Goal: Task Accomplishment & Management: Complete application form

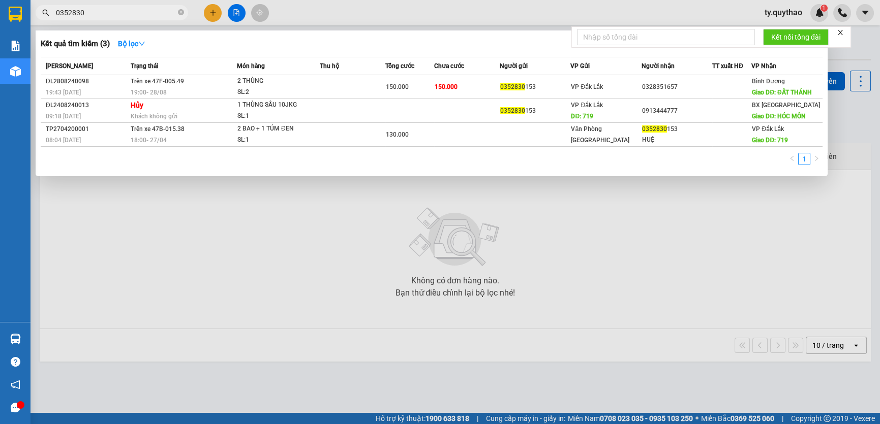
scroll to position [46, 0]
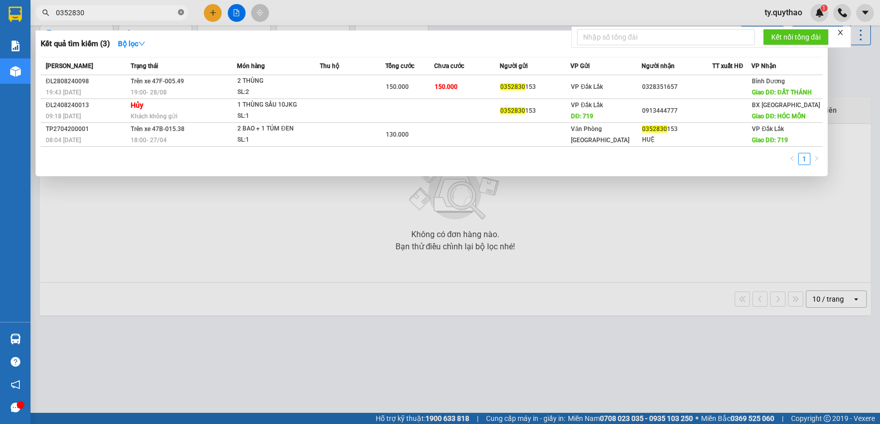
click at [179, 12] on icon "close-circle" at bounding box center [181, 12] width 6 height 6
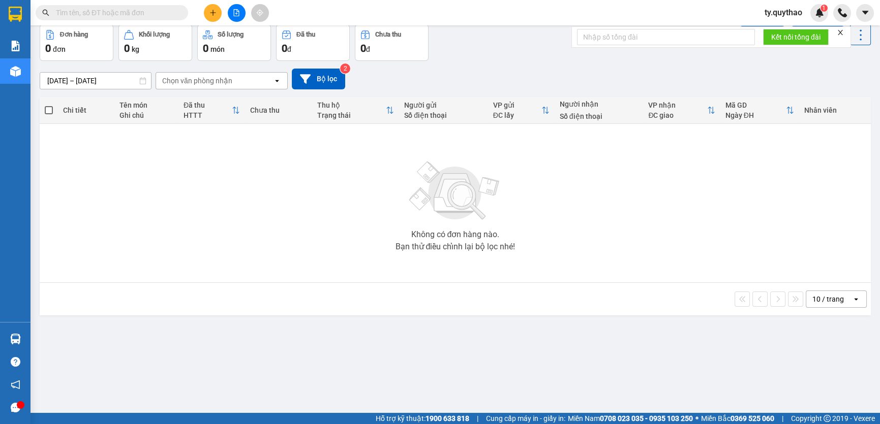
click at [179, 12] on span at bounding box center [181, 12] width 6 height 11
click at [209, 13] on icon "plus" at bounding box center [212, 12] width 7 height 7
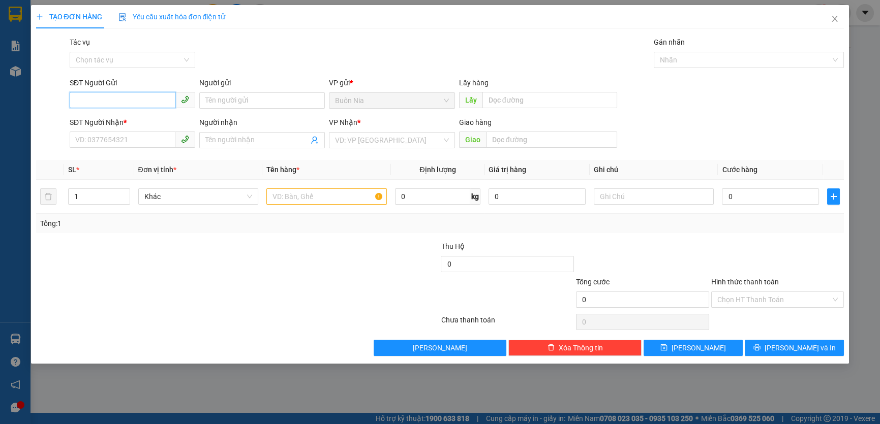
click at [135, 101] on input "SĐT Người Gửi" at bounding box center [123, 100] width 106 height 16
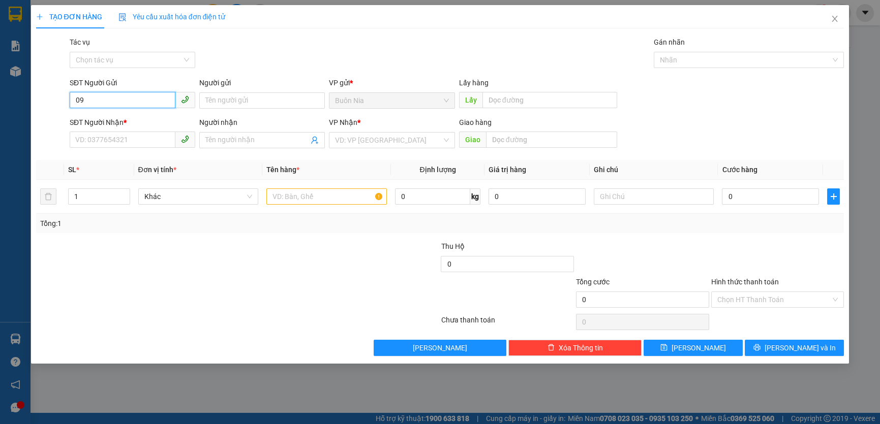
click at [129, 102] on input "09" at bounding box center [123, 100] width 106 height 16
type input "0"
click at [123, 119] on div "0965990005" at bounding box center [132, 120] width 113 height 11
type input "0965990005"
type input "0988703283"
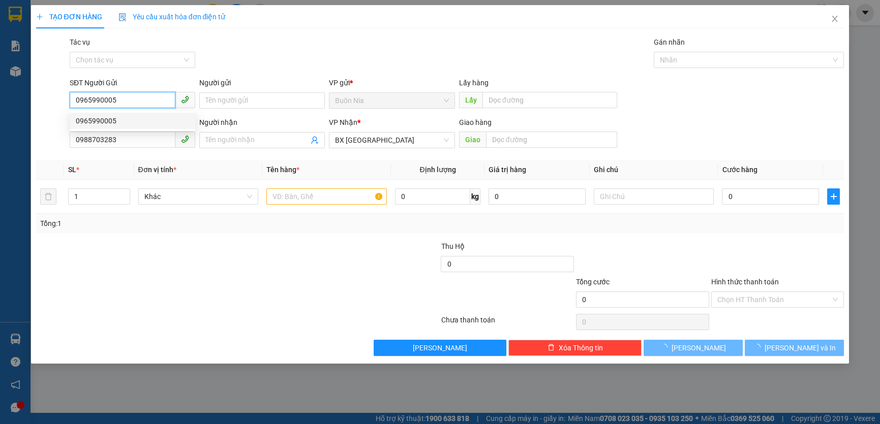
click at [123, 119] on div "0965990005" at bounding box center [132, 120] width 113 height 11
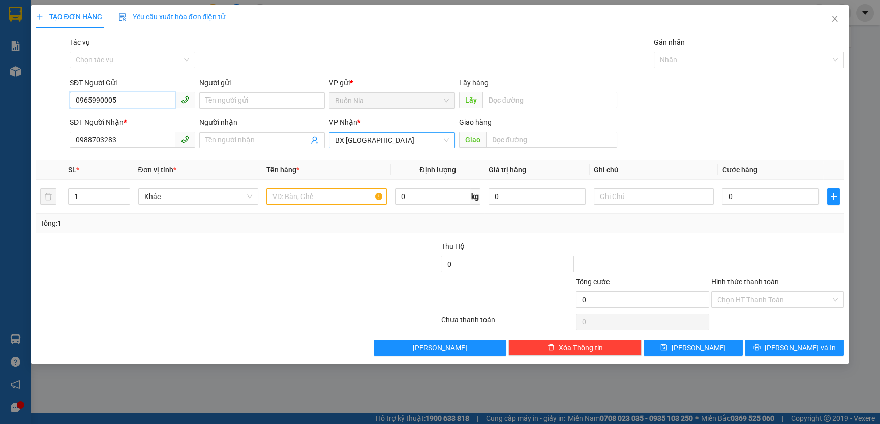
click at [388, 141] on span "BX [GEOGRAPHIC_DATA]" at bounding box center [391, 140] width 113 height 15
type input "0965990005"
click at [388, 141] on span "BX [GEOGRAPHIC_DATA]" at bounding box center [391, 140] width 113 height 15
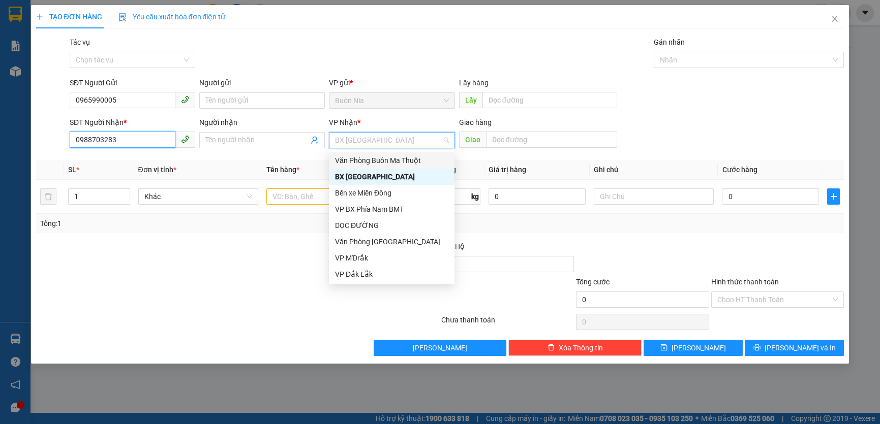
click at [147, 138] on input "0988703283" at bounding box center [123, 140] width 106 height 16
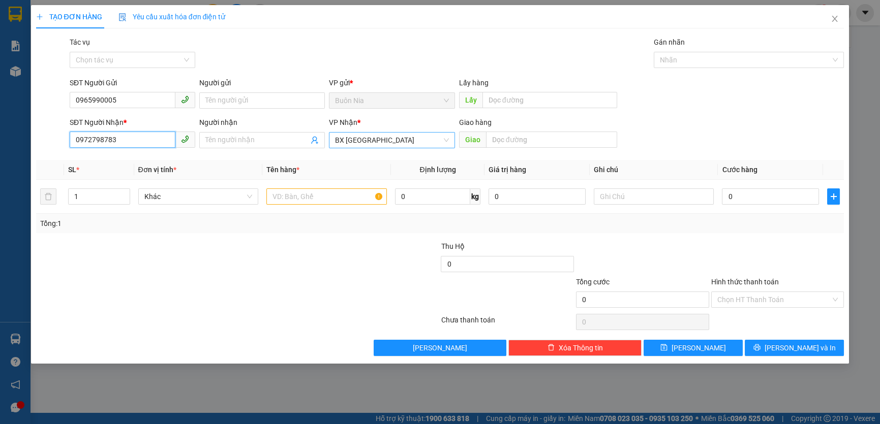
click at [384, 137] on span "BX [GEOGRAPHIC_DATA]" at bounding box center [391, 140] width 113 height 15
type input "0972798783"
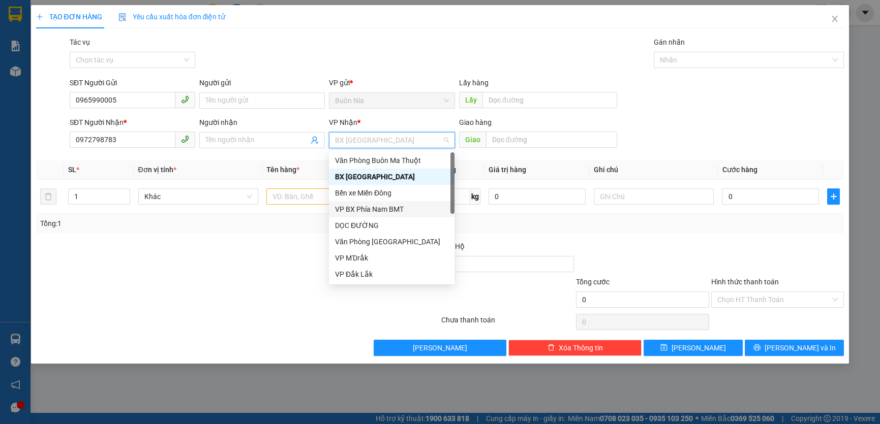
scroll to position [46, 0]
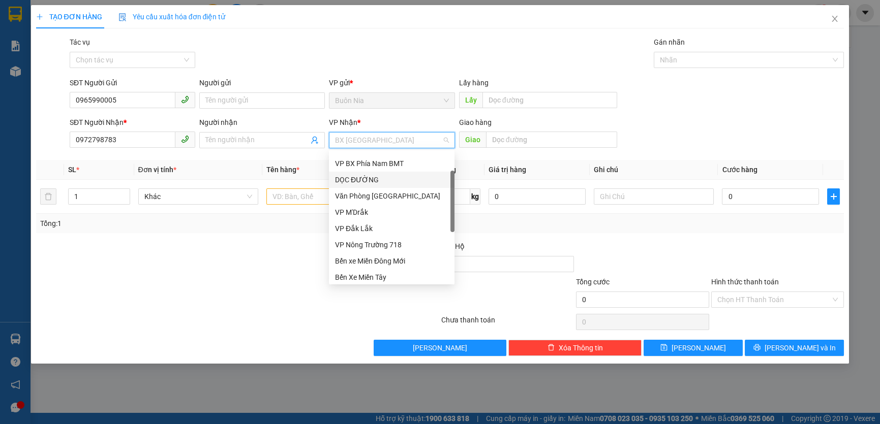
click at [393, 183] on div "DỌC ĐƯỜNG" at bounding box center [391, 179] width 113 height 11
click at [393, 183] on td "0 kg" at bounding box center [437, 197] width 93 height 34
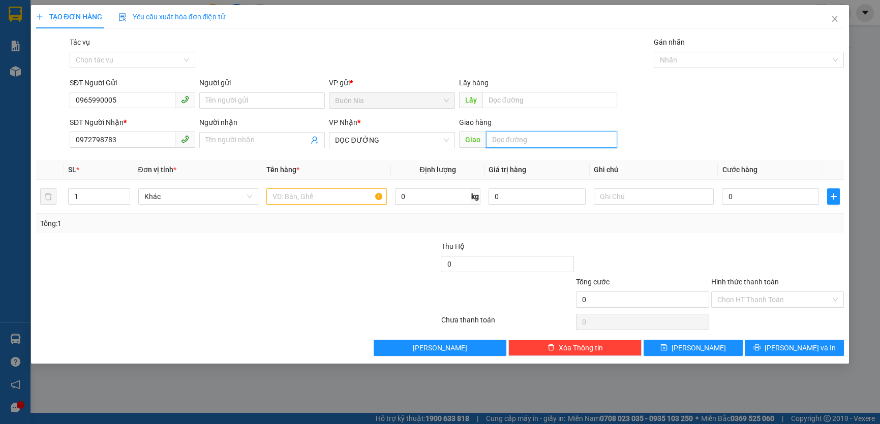
click at [525, 142] on input "text" at bounding box center [551, 140] width 131 height 16
type input "D"
type input "ĐỨC HÒA LONG AN"
click at [333, 198] on input "text" at bounding box center [326, 197] width 120 height 16
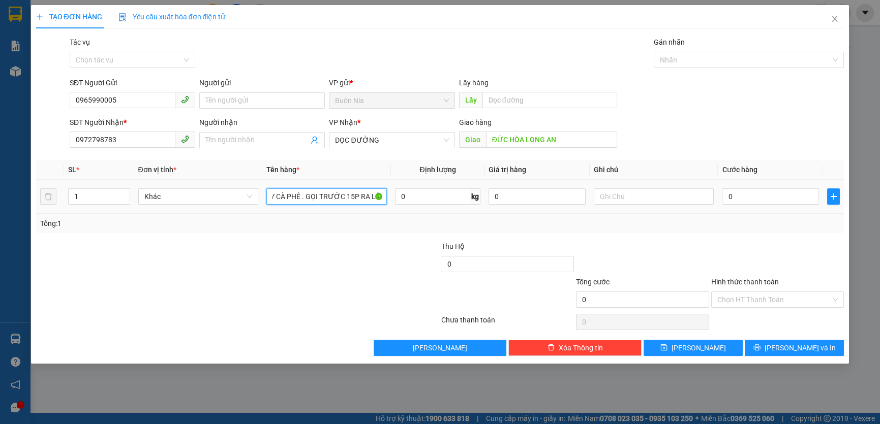
scroll to position [0, 46]
type input "1 THÙNG GIẤY CÀ PHÊ . GỌI TRƯỚC 15P RA LẤY"
click at [729, 201] on input "0" at bounding box center [769, 197] width 97 height 16
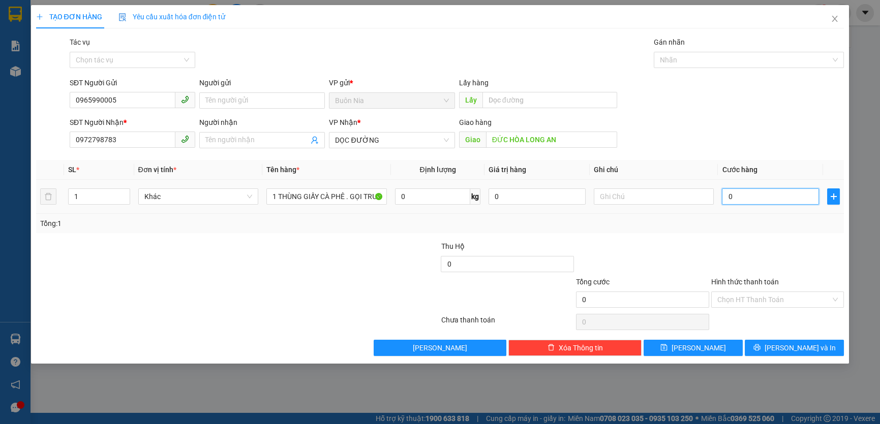
click at [729, 201] on input "0" at bounding box center [769, 197] width 97 height 16
type input "6"
type input "60"
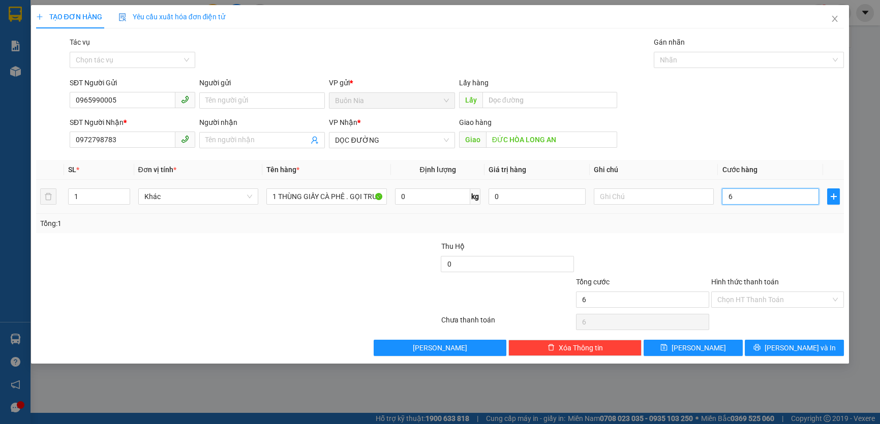
type input "60"
type input "60,"
type input "0"
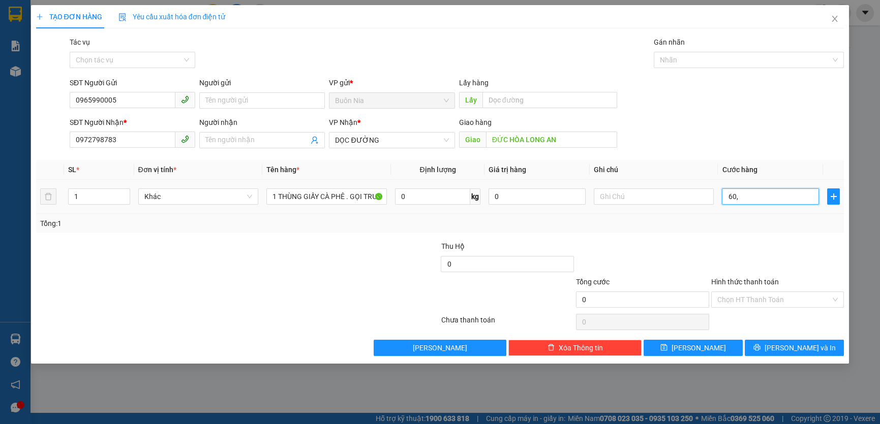
type input "60"
type input "600"
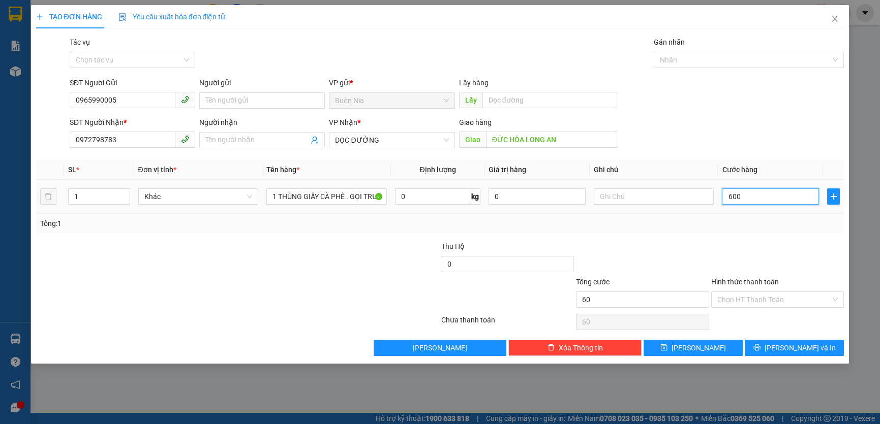
type input "600"
type input "6.000"
type input "60.000"
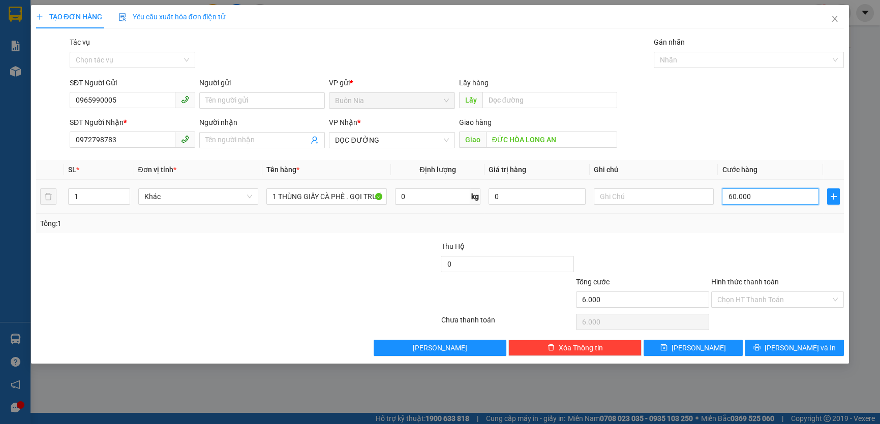
type input "60.000"
click at [787, 304] on input "Hình thức thanh toán" at bounding box center [774, 299] width 114 height 15
type input "60.000"
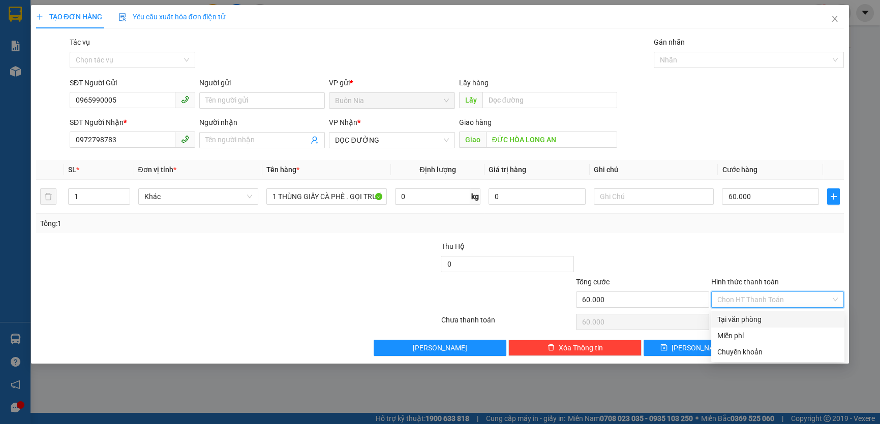
click at [779, 325] on div "Tại văn phòng" at bounding box center [777, 319] width 133 height 16
type input "0"
click at [779, 325] on div "Chọn HT Thanh Toán" at bounding box center [777, 322] width 135 height 20
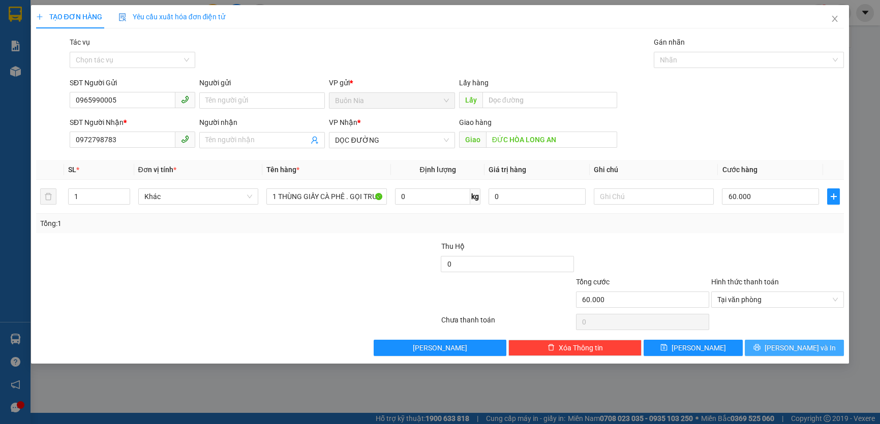
click at [760, 346] on icon "printer" at bounding box center [756, 347] width 7 height 7
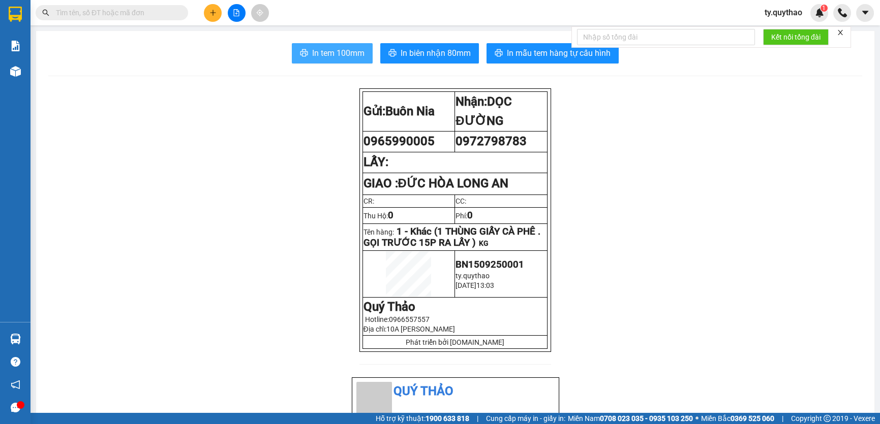
click at [332, 45] on button "In tem 100mm" at bounding box center [332, 53] width 81 height 20
click at [331, 45] on button "In tem 100mm" at bounding box center [332, 53] width 81 height 20
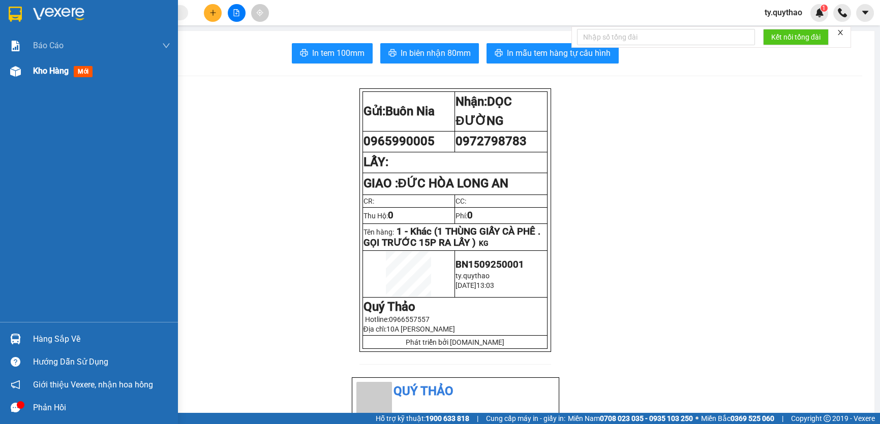
click at [37, 74] on span "Kho hàng" at bounding box center [51, 71] width 36 height 10
